Goal: Check status

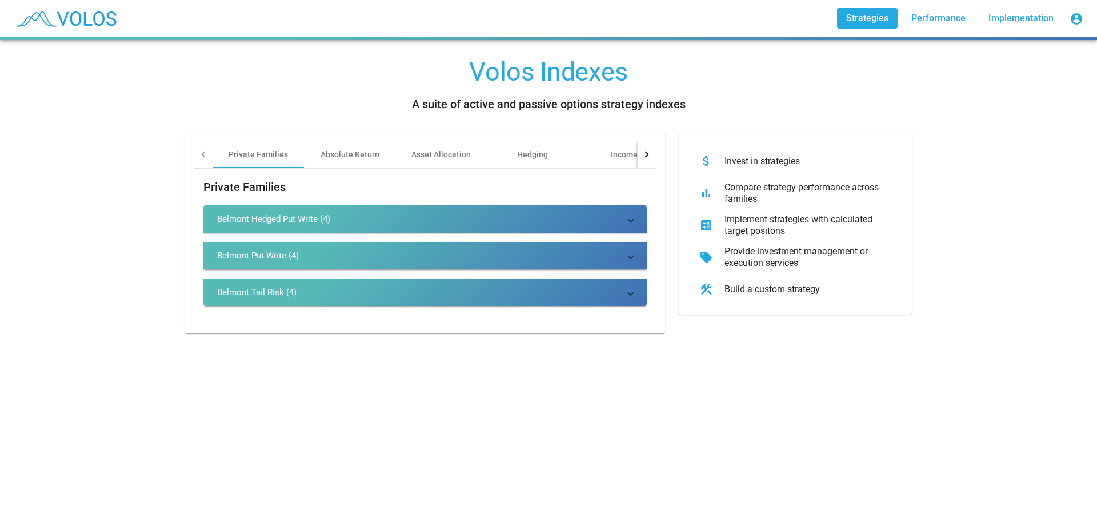
click at [365, 219] on mat-panel-title "Belmont Hedged Put Write (4)" at bounding box center [418, 218] width 402 height 11
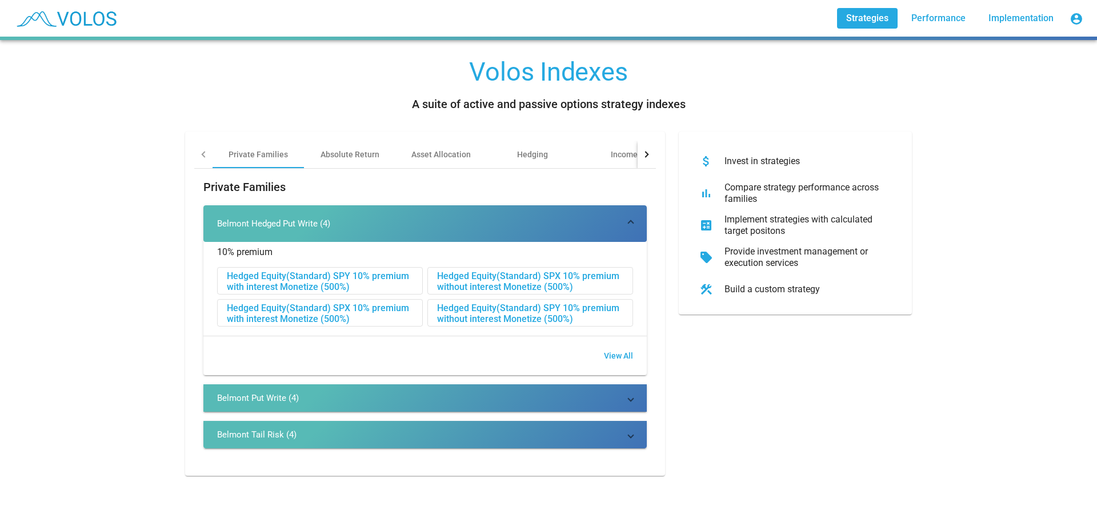
click at [263, 310] on div "Hedged Equity(Standard) SPX 10% premium with interest Monetize (500%)" at bounding box center [320, 312] width 205 height 27
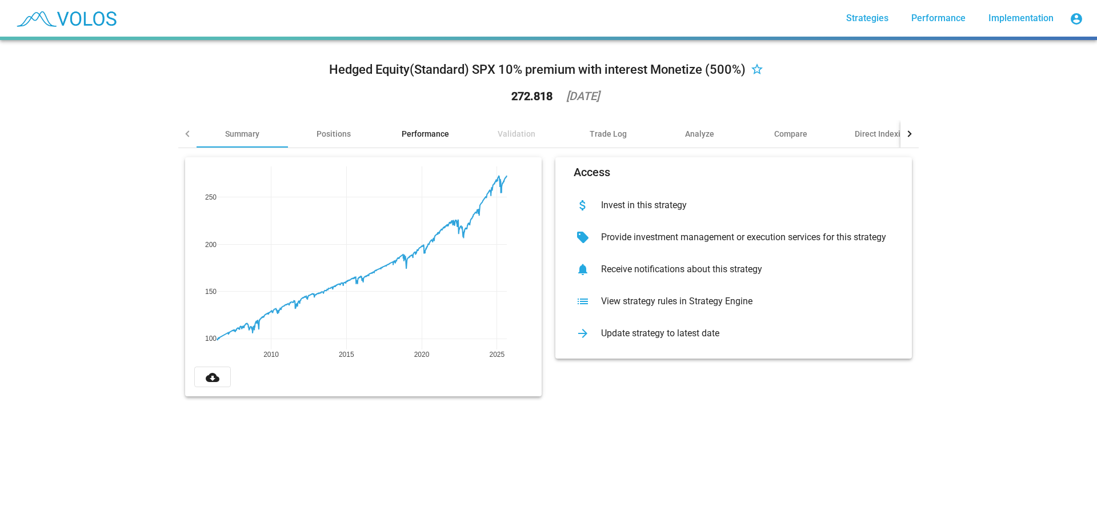
click at [426, 131] on div "Performance" at bounding box center [425, 133] width 47 height 11
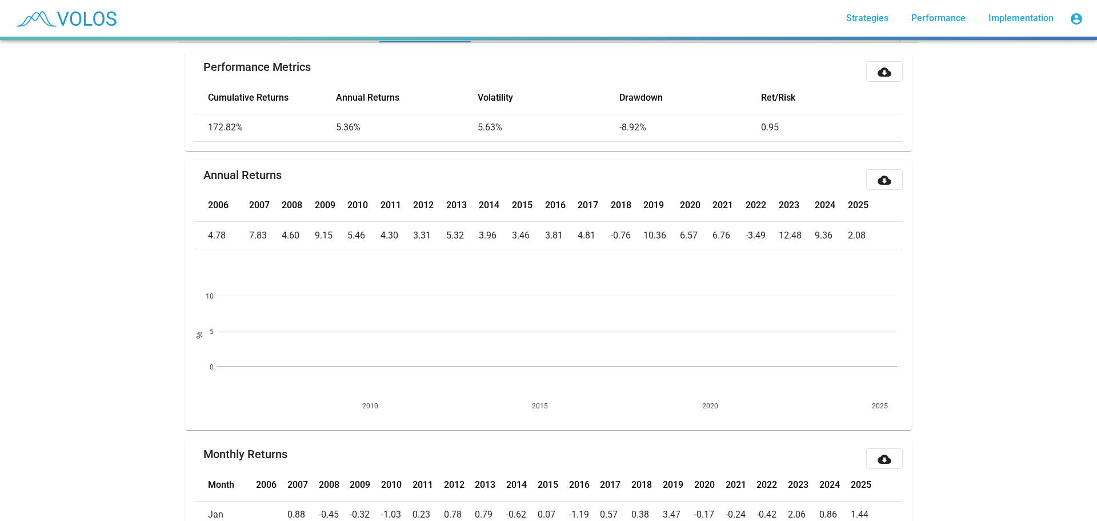
scroll to position [57, 0]
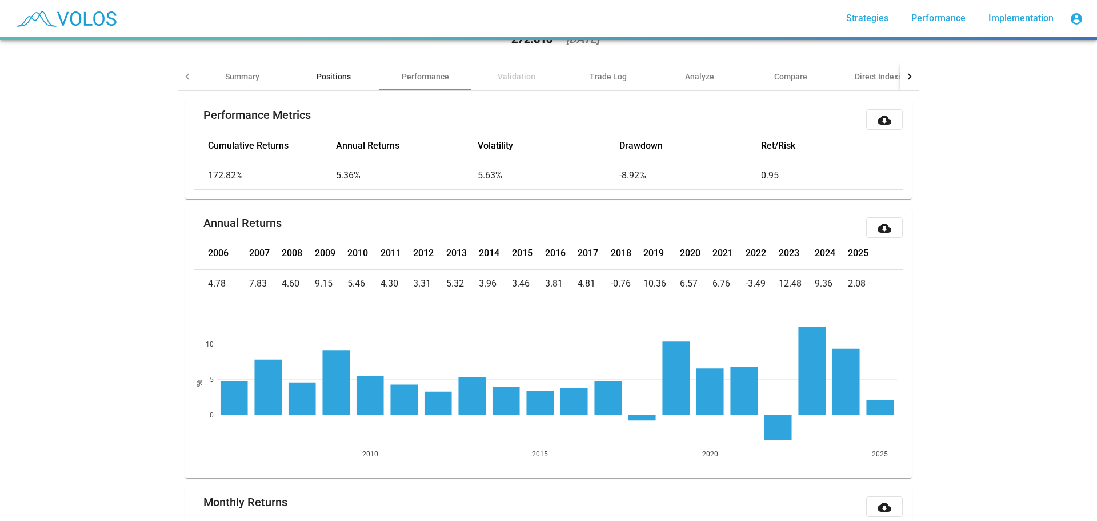
click at [331, 69] on div "Positions" at bounding box center [333, 76] width 91 height 27
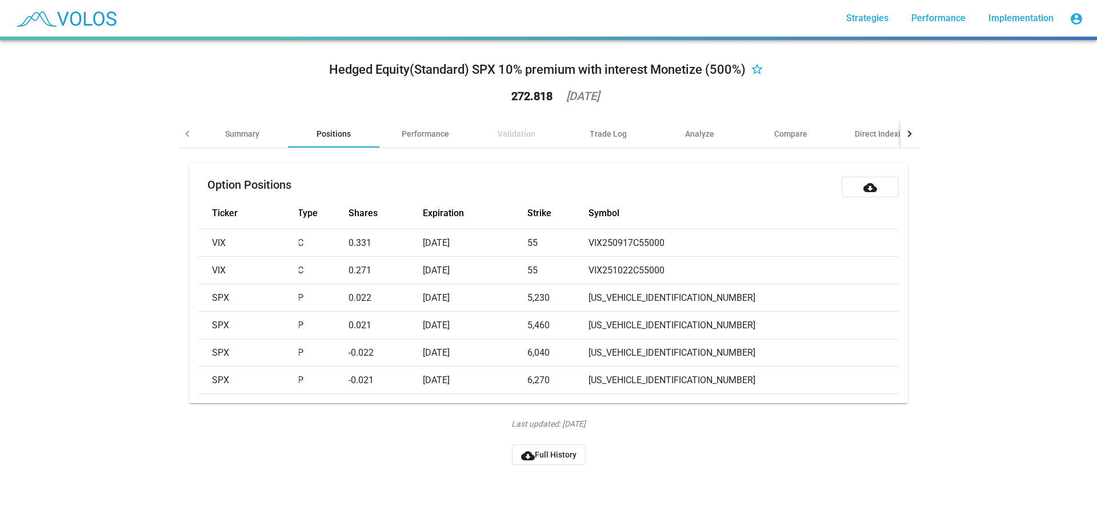
scroll to position [0, 0]
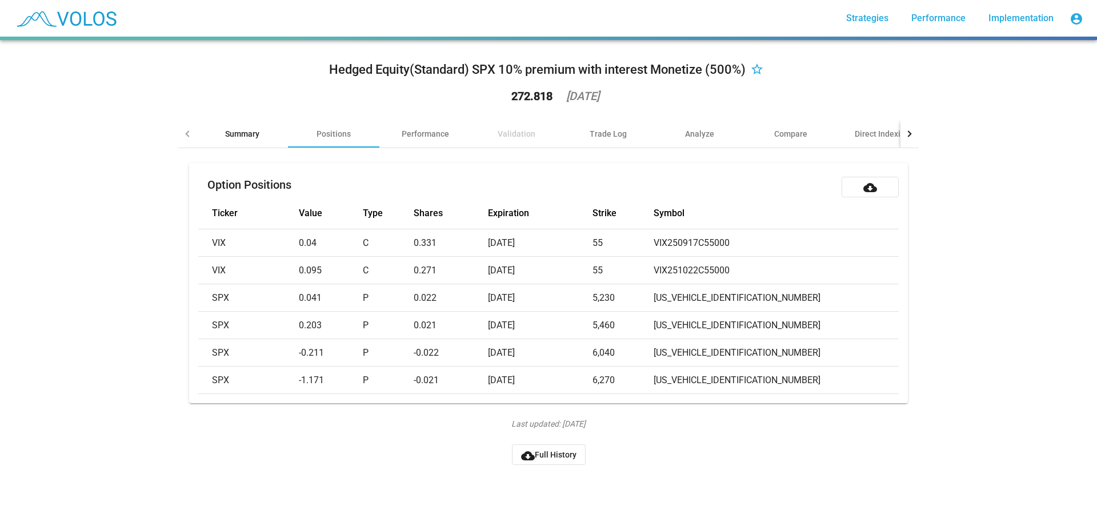
click at [238, 128] on div "Summary" at bounding box center [242, 133] width 34 height 11
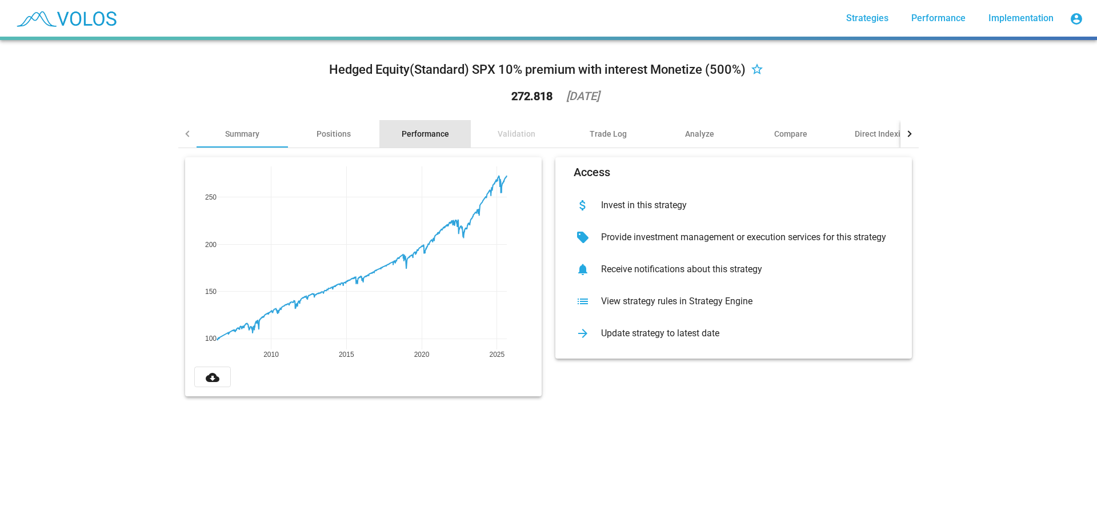
click at [429, 129] on div "Performance" at bounding box center [425, 133] width 47 height 11
